Goal: Task Accomplishment & Management: Manage account settings

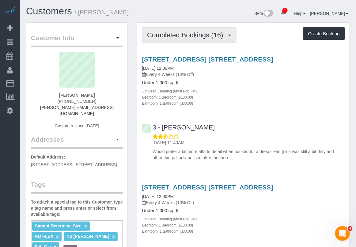
click at [226, 31] on span "Completed Bookings (16)" at bounding box center [186, 35] width 79 height 8
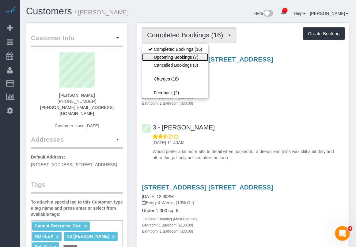
click at [197, 59] on link "Upcoming Bookings (7)" at bounding box center [175, 57] width 66 height 8
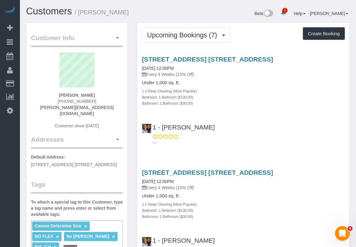
click at [340, 104] on div "Bathroom: 1 Bathroom ($30.00)" at bounding box center [243, 103] width 203 height 6
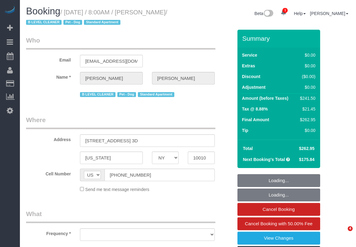
select select "NY"
select select "string:stripe-pm_1FIhGK4VGloSiKo7SFutpsFZ"
select select "object:648"
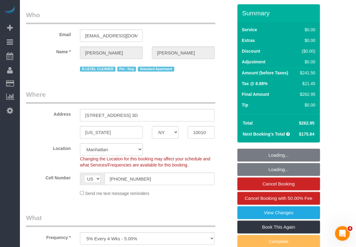
select select "spot1"
select select "number:89"
select select "number:90"
select select "number:13"
select select "number:5"
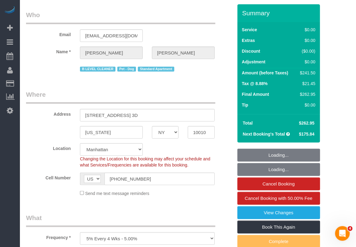
select select "number:21"
select select "object:847"
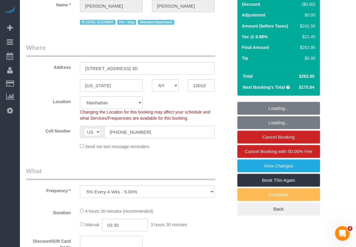
select select "2"
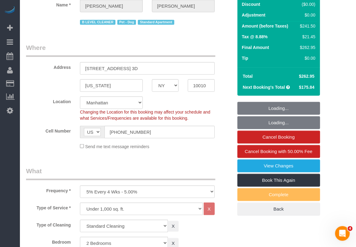
scroll to position [77, 0]
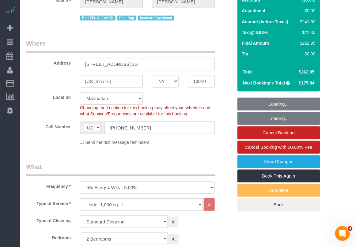
select select "2"
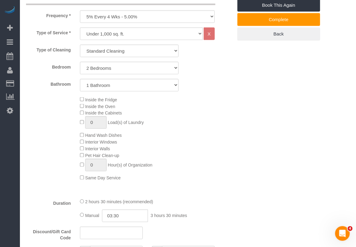
scroll to position [268, 0]
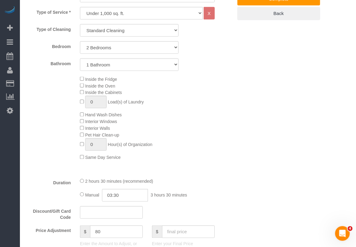
click at [223, 244] on div "Price Adjustment $ 80 Enter the Amount to Adjust, or $ Enter your Final Price" at bounding box center [129, 238] width 216 height 24
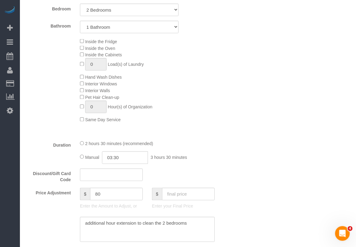
scroll to position [306, 0]
type input "02:30"
select select "spot41"
drag, startPoint x: 108, startPoint y: 195, endPoint x: 73, endPoint y: 198, distance: 35.3
click at [72, 198] on div "Price Adjustment $ 80 Enter the Amount to Adjust, or $ Enter your Final Price" at bounding box center [129, 199] width 216 height 24
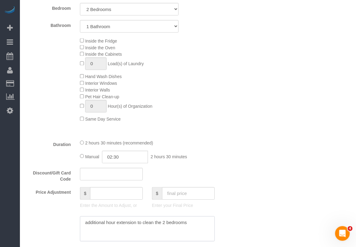
click at [156, 221] on textarea at bounding box center [147, 228] width 135 height 25
type input "0"
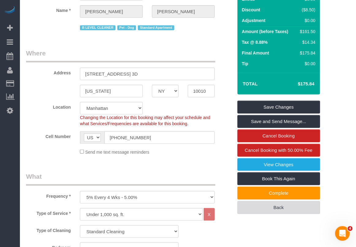
scroll to position [0, 0]
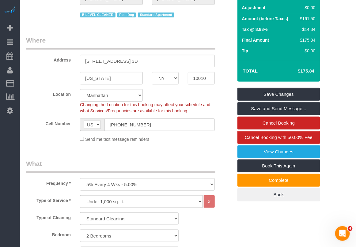
scroll to position [77, 0]
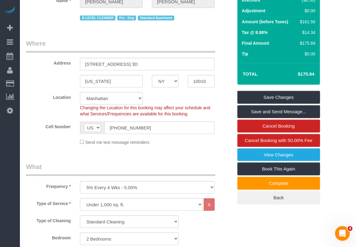
click at [285, 100] on link "Save Changes" at bounding box center [278, 97] width 83 height 13
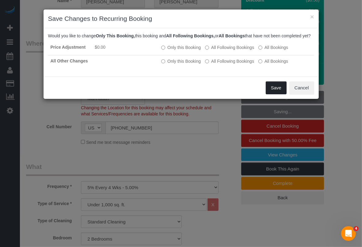
click at [273, 93] on button "Save" at bounding box center [275, 87] width 21 height 13
